Goal: Task Accomplishment & Management: Manage account settings

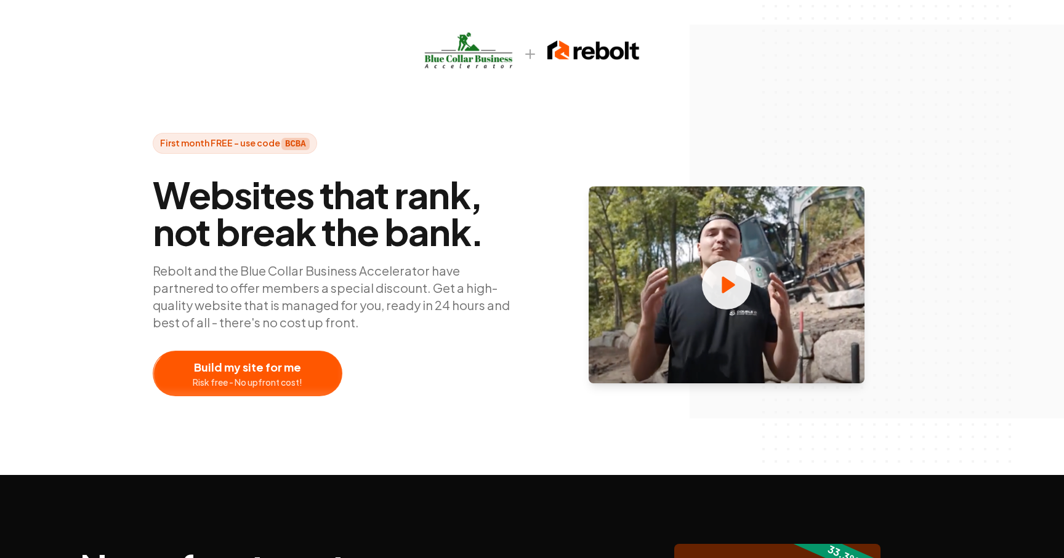
scroll to position [538, 0]
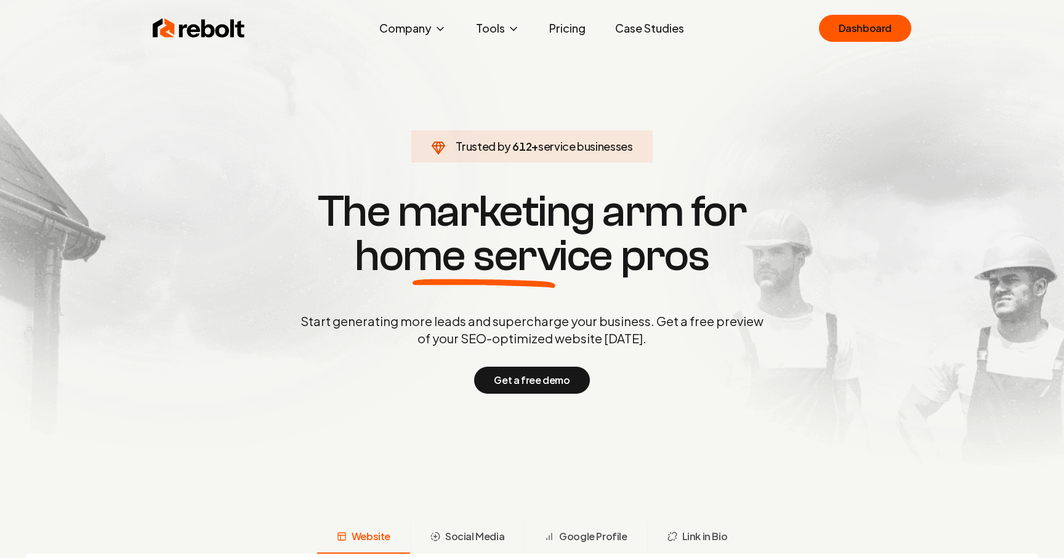
click at [853, 22] on link "Dashboard" at bounding box center [865, 28] width 92 height 27
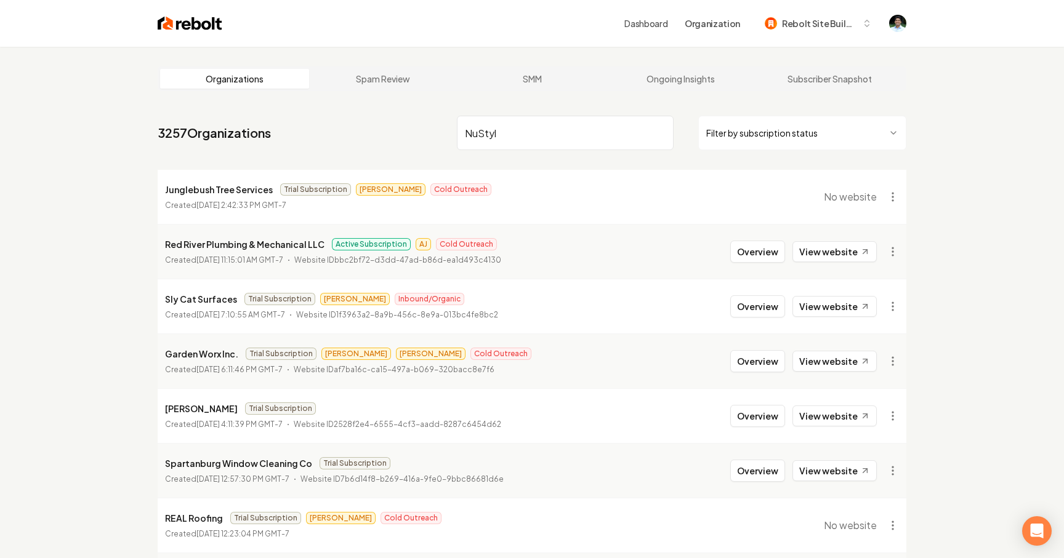
type input "NuStyle"
click at [552, 142] on input "search" at bounding box center [565, 133] width 217 height 34
type input "NuStyle"
click at [543, 165] on div "3257 Organizations Filter by subscription status Junglebush Tree Services Trial…" at bounding box center [532, 414] width 748 height 606
click at [590, 141] on input "search" at bounding box center [565, 133] width 217 height 34
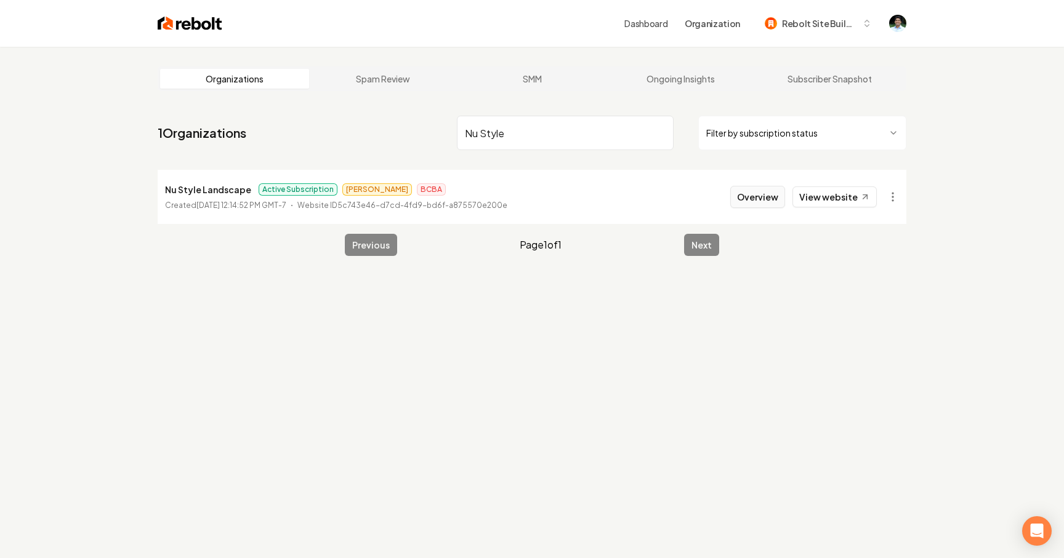
type input "Nu Style"
click at [781, 193] on button "Overview" at bounding box center [757, 197] width 55 height 22
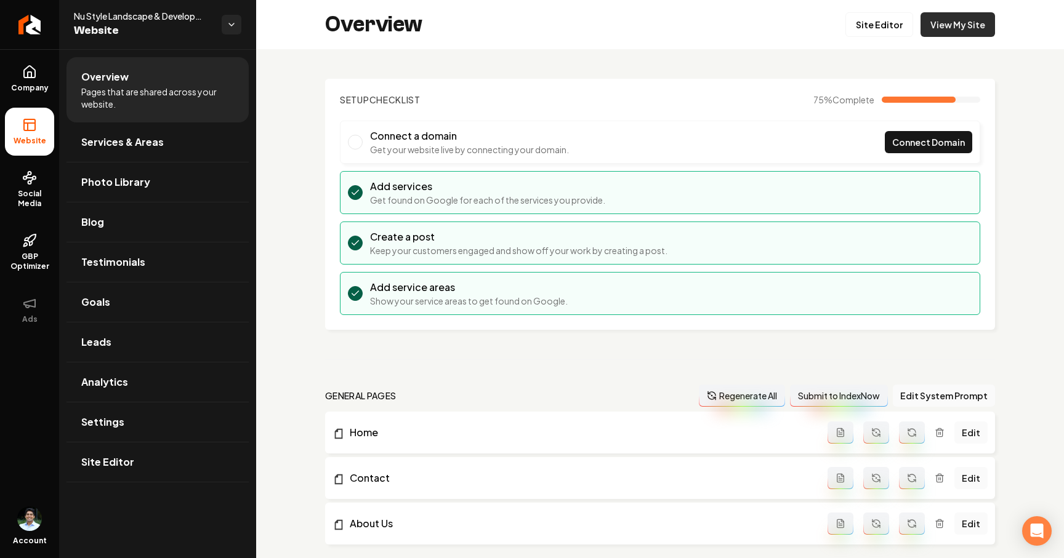
click at [940, 28] on link "View My Site" at bounding box center [957, 24] width 74 height 25
click at [482, 45] on div "Overview Site Editor View My Site" at bounding box center [659, 24] width 807 height 49
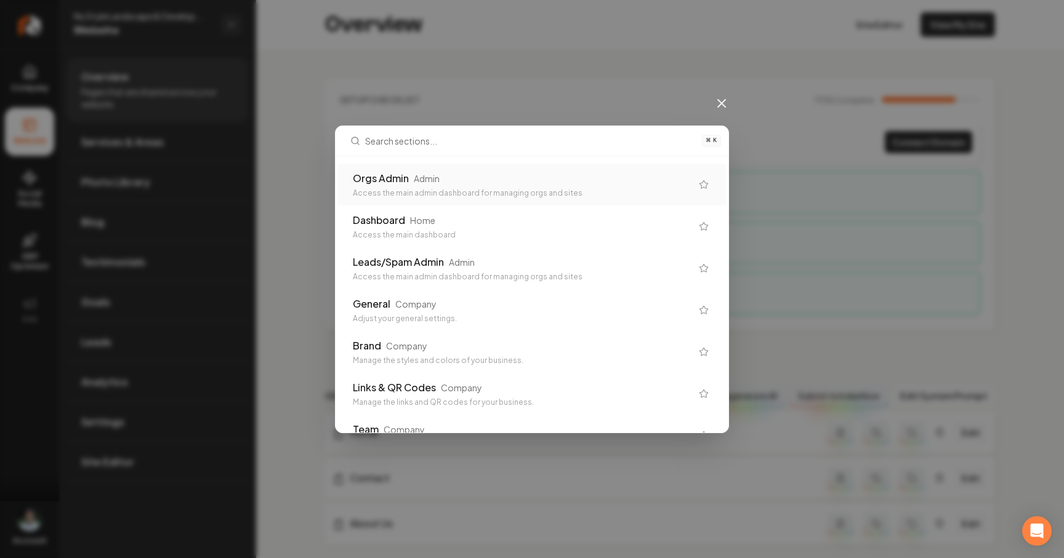
click at [438, 176] on div "Admin" at bounding box center [427, 178] width 26 height 12
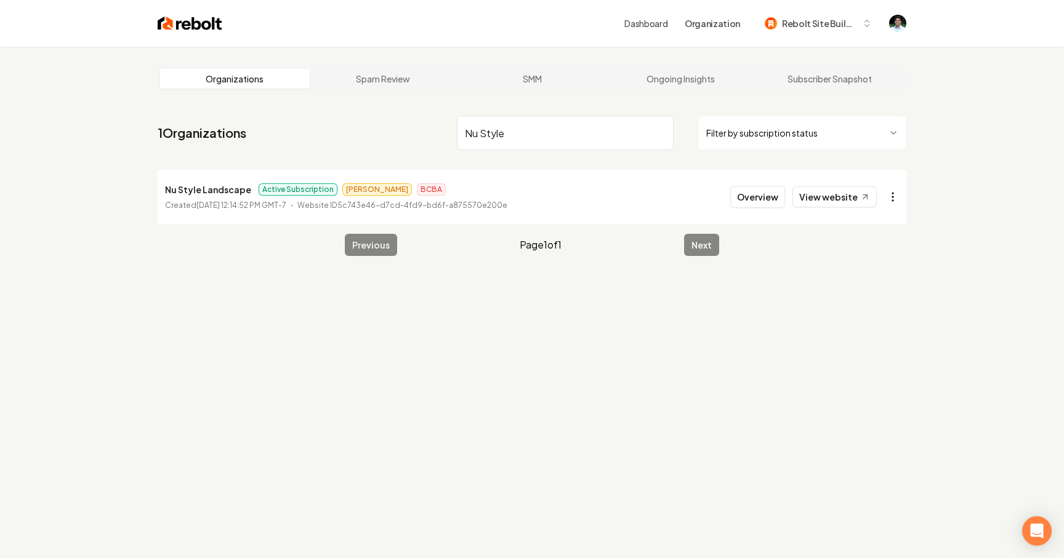
type input "Nu Style"
click at [896, 201] on html "Dashboard Organization Rebolt Site Builder Organizations Spam Review SMM Ongoin…" at bounding box center [532, 279] width 1064 height 558
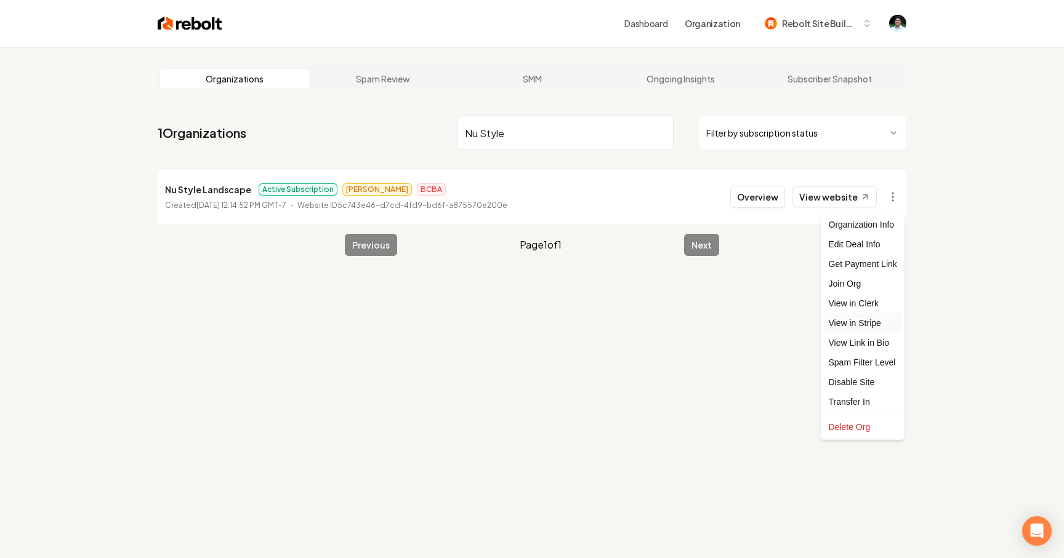
click at [863, 326] on link "View in Stripe" at bounding box center [862, 323] width 78 height 20
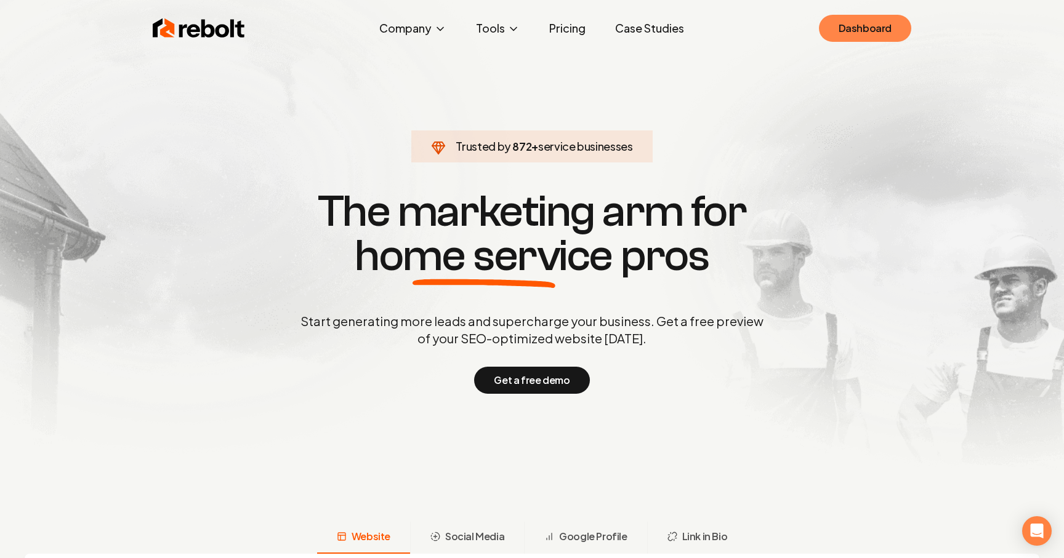
click at [847, 32] on link "Dashboard" at bounding box center [865, 28] width 92 height 27
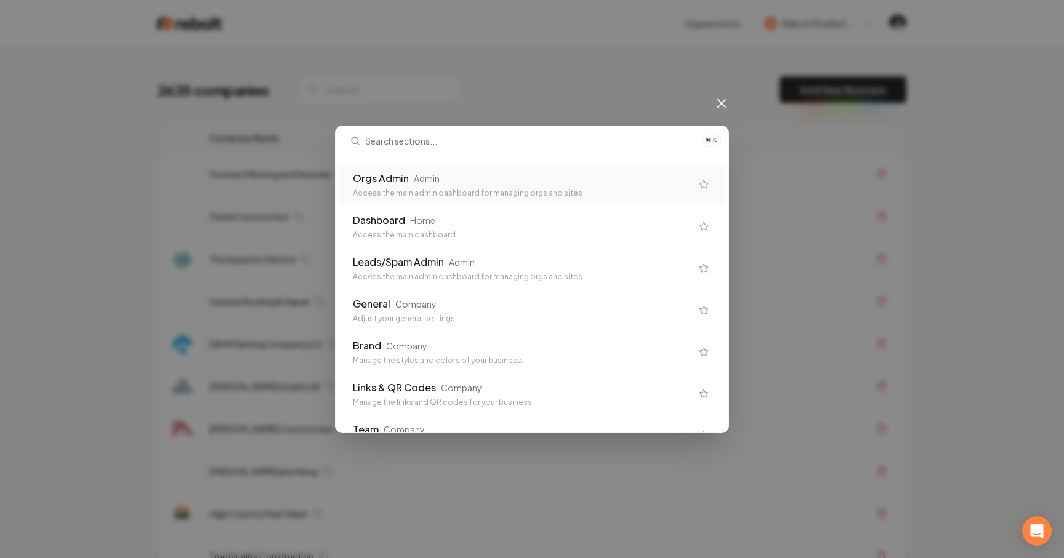
click at [399, 175] on div "Orgs Admin" at bounding box center [381, 178] width 56 height 15
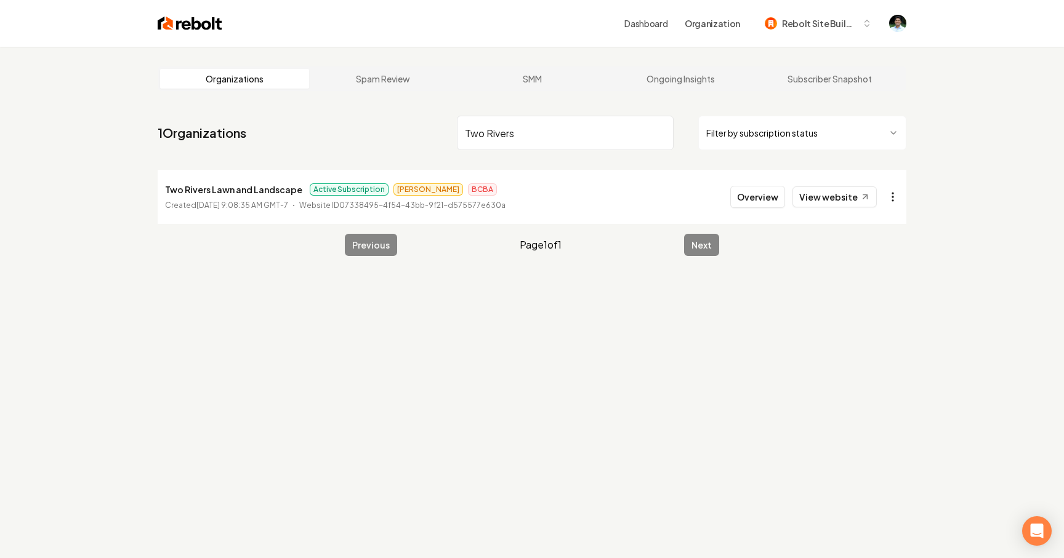
type input "Two Rivers"
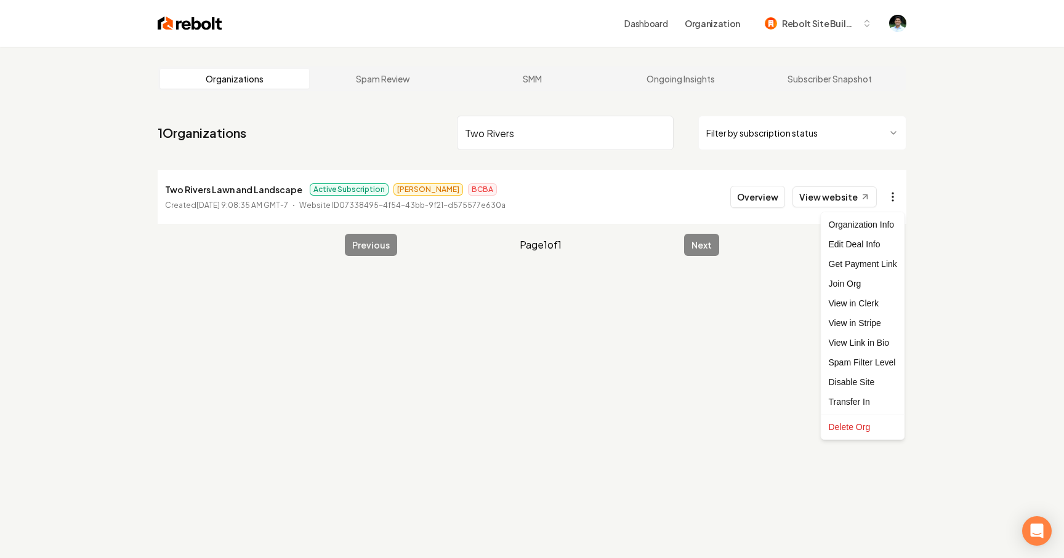
click at [898, 195] on html "Dashboard Organization Rebolt Site Builder Organizations Spam Review SMM Ongoin…" at bounding box center [532, 279] width 1064 height 558
click at [862, 319] on link "View in Stripe" at bounding box center [862, 323] width 78 height 20
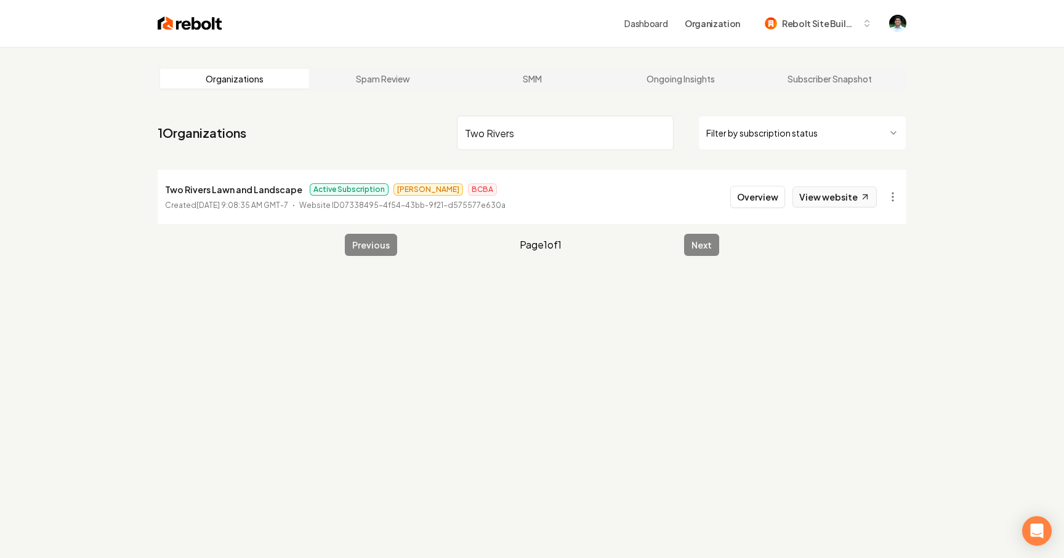
click at [829, 193] on link "View website" at bounding box center [834, 196] width 84 height 21
